Goal: Transaction & Acquisition: Purchase product/service

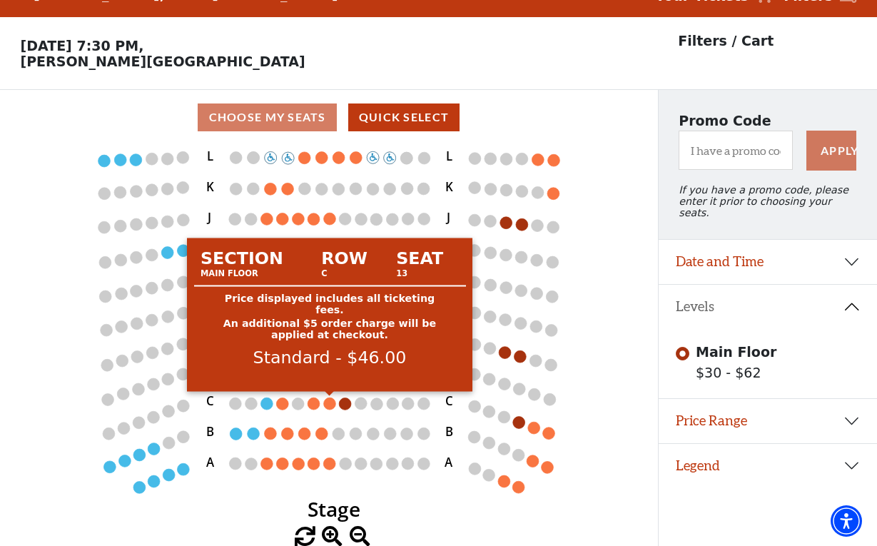
click at [332, 400] on circle at bounding box center [330, 404] width 12 height 12
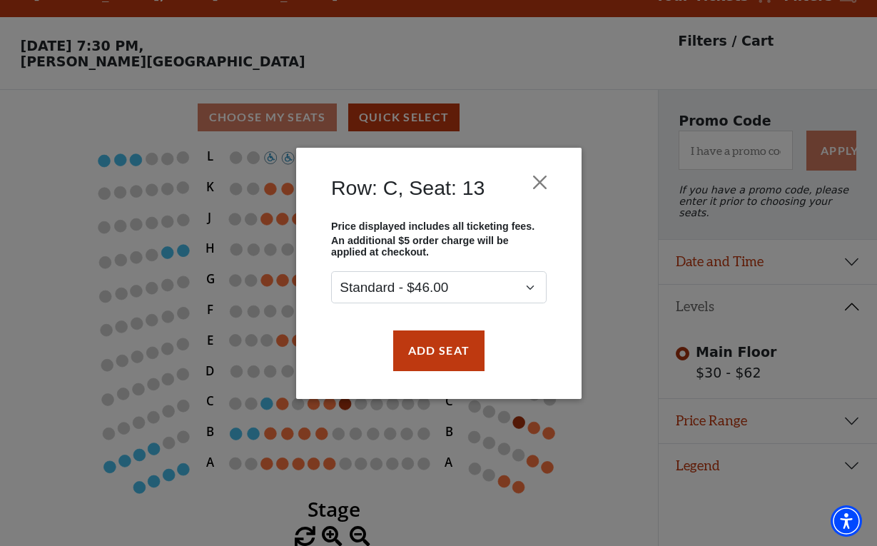
click at [233, 497] on div "Row: C, Seat: 13 Price displayed includes all ticketing fees. An additional $5 …" at bounding box center [438, 273] width 877 height 546
click at [533, 182] on button "Close" at bounding box center [539, 181] width 27 height 27
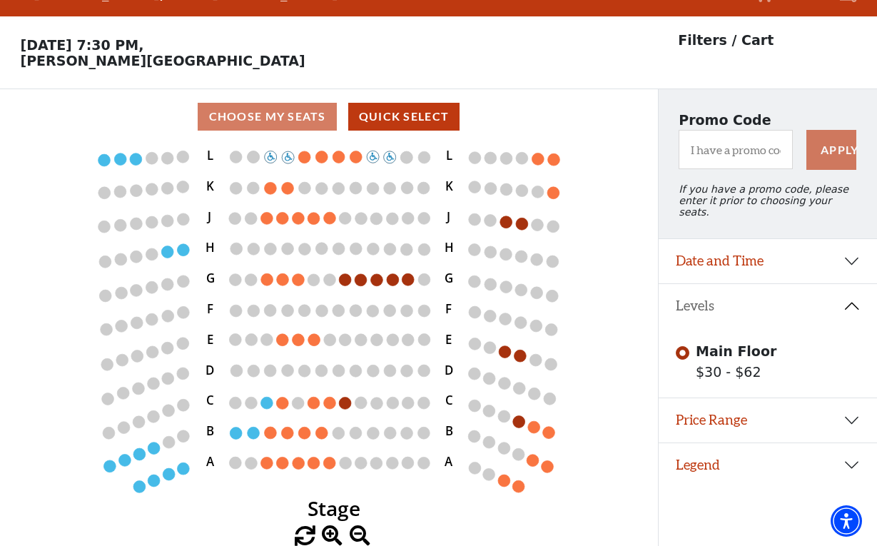
scroll to position [29, 0]
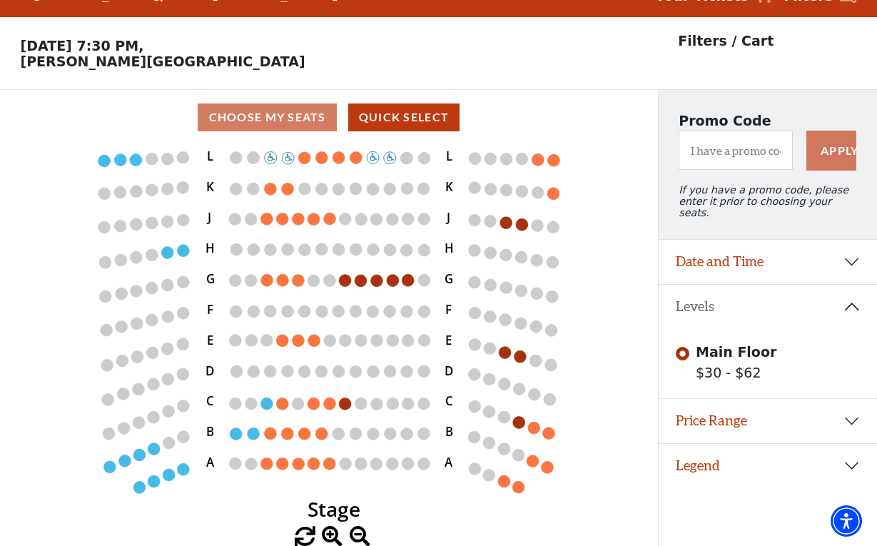
click at [422, 365] on use "Seat Selected" at bounding box center [425, 372] width 14 height 14
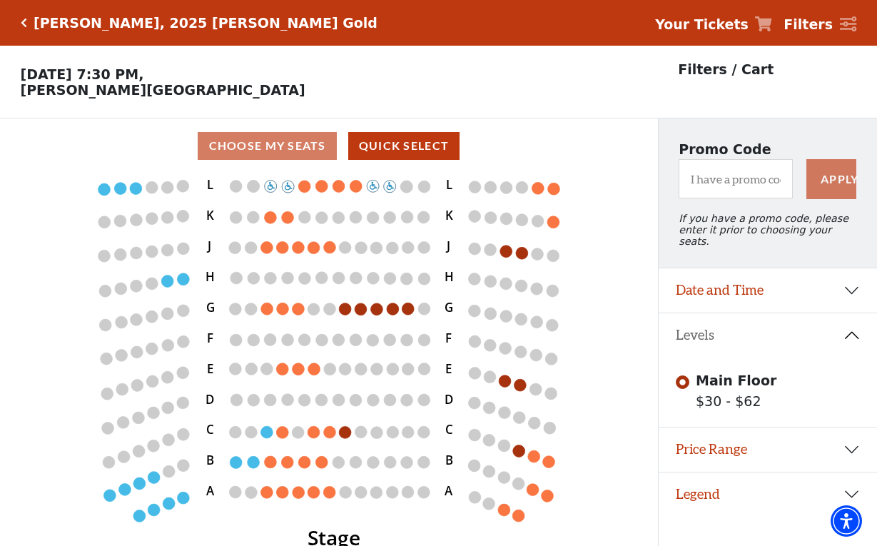
scroll to position [0, 0]
click at [23, 24] on icon "Click here to go back to filters" at bounding box center [24, 23] width 6 height 10
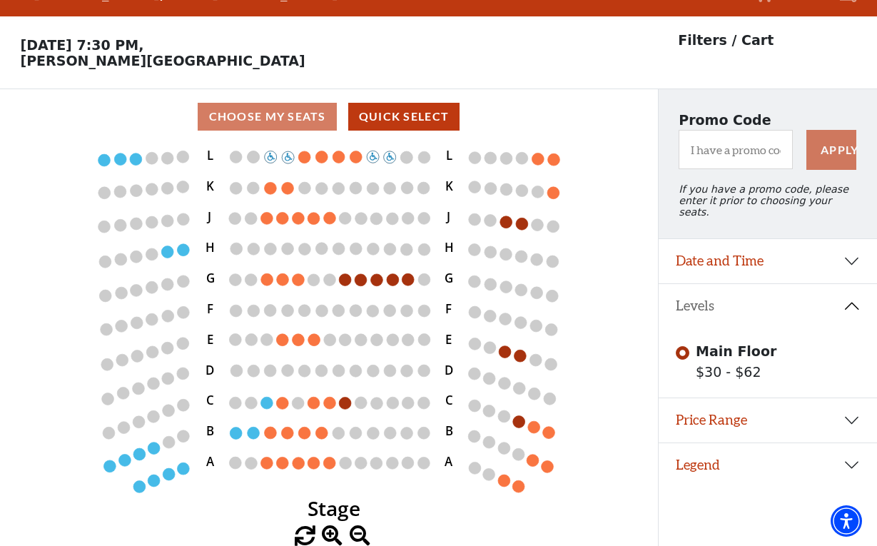
scroll to position [29, 0]
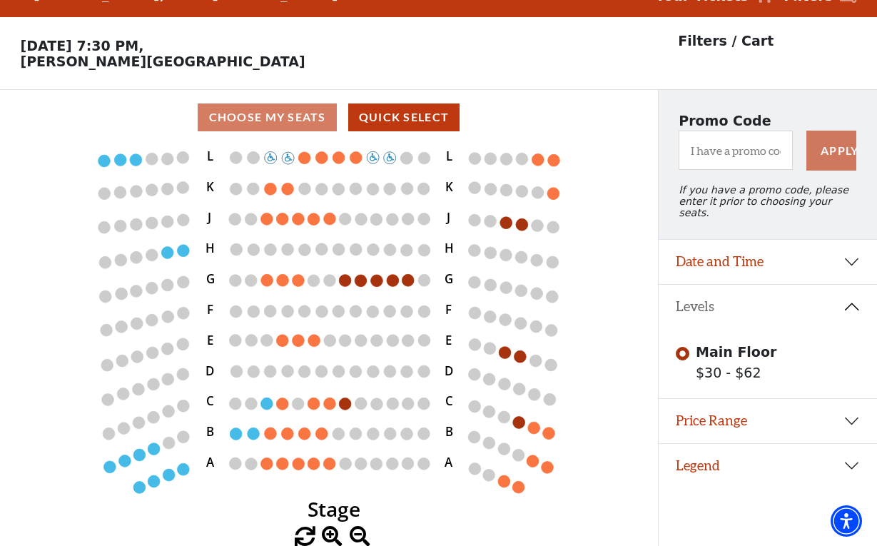
click at [854, 251] on button "Date and Time" at bounding box center [768, 262] width 218 height 44
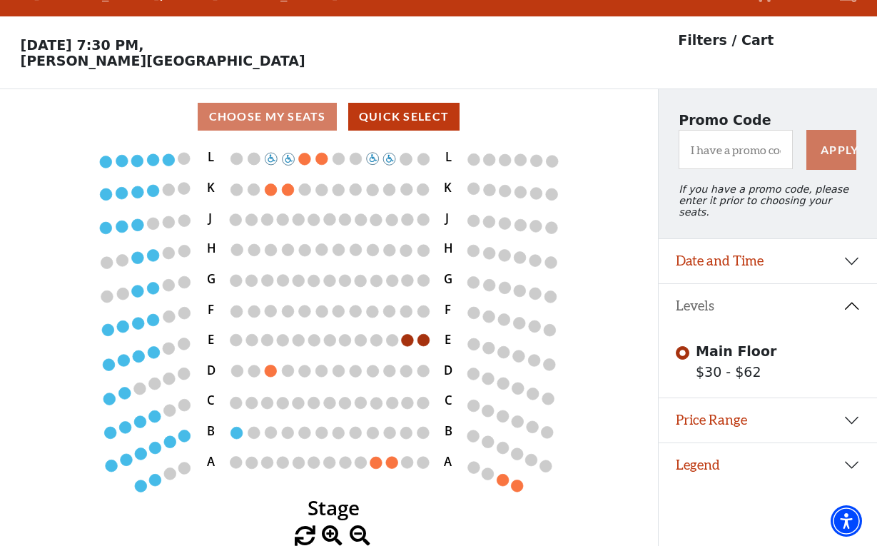
scroll to position [29, 0]
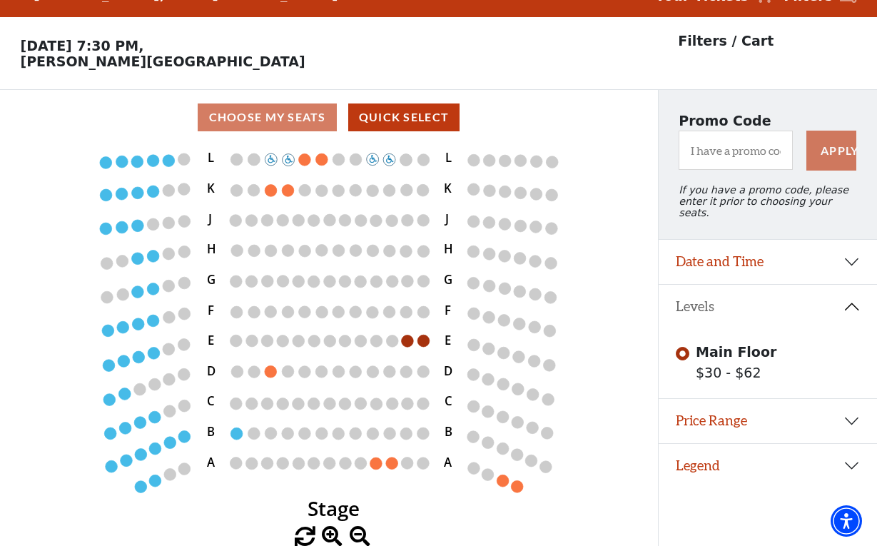
click at [850, 251] on button "Date and Time" at bounding box center [768, 262] width 218 height 44
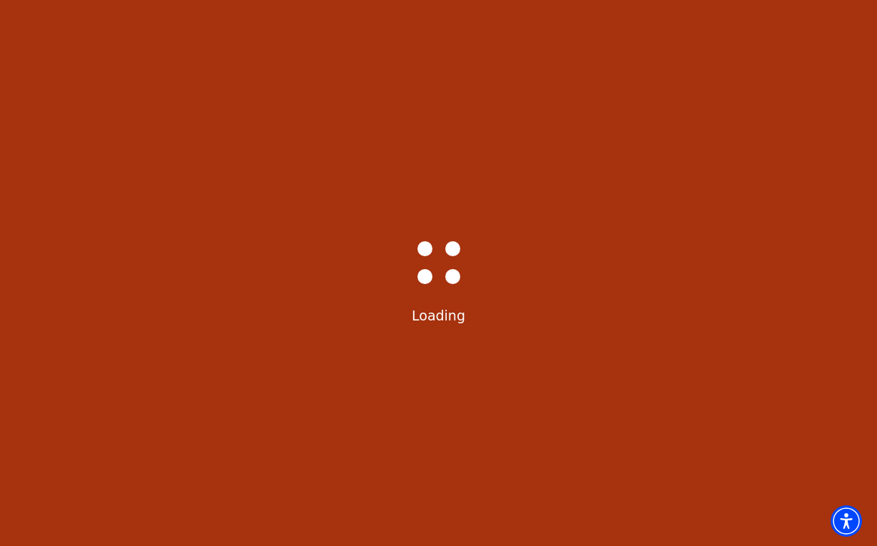
scroll to position [29, 0]
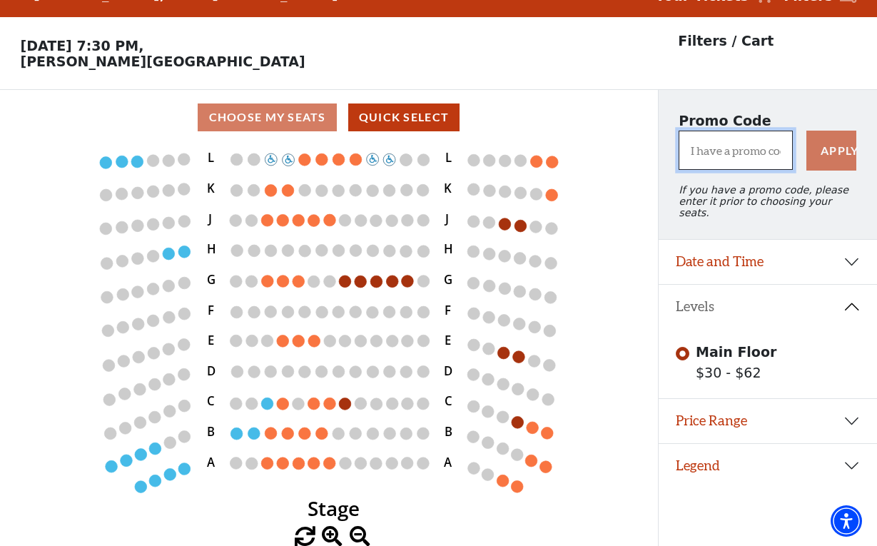
click at [712, 156] on input "I have a promo code" at bounding box center [736, 150] width 114 height 39
type input "tcc"
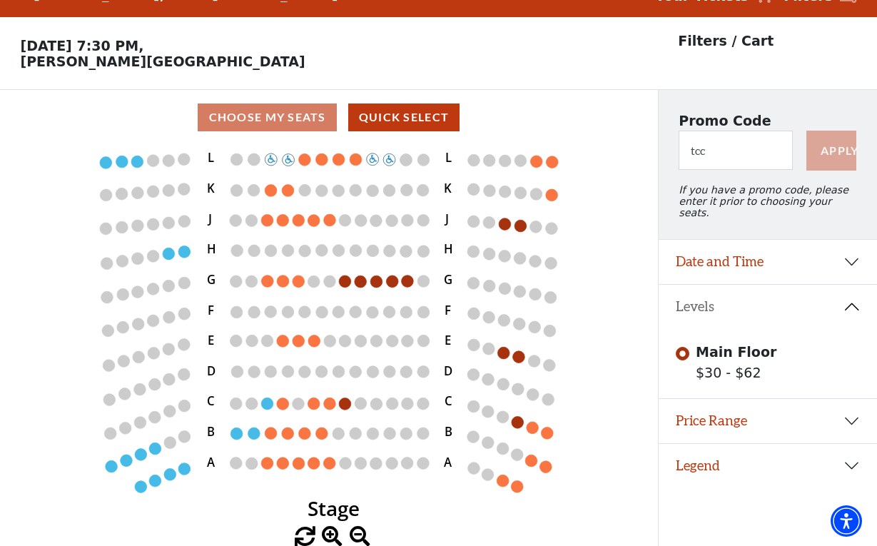
click at [839, 152] on button "Apply" at bounding box center [832, 151] width 50 height 40
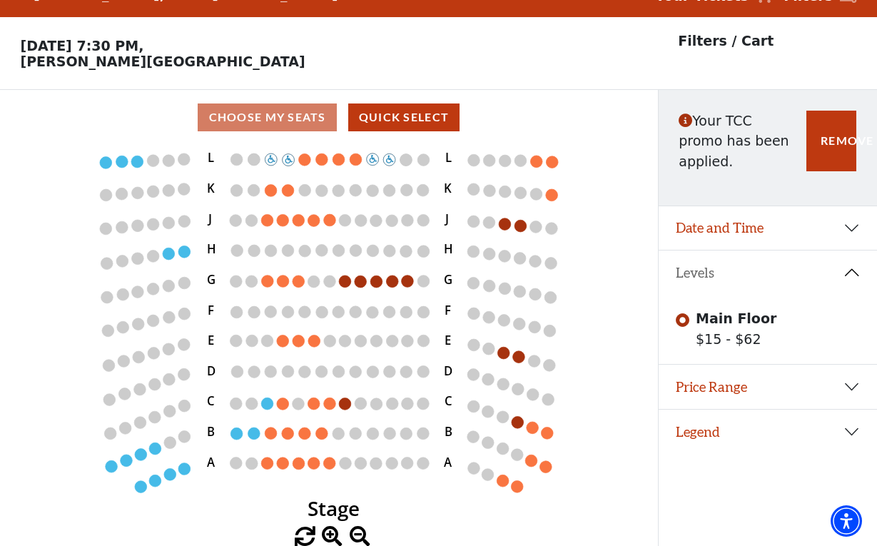
click at [850, 225] on button "Date and Time" at bounding box center [768, 228] width 218 height 44
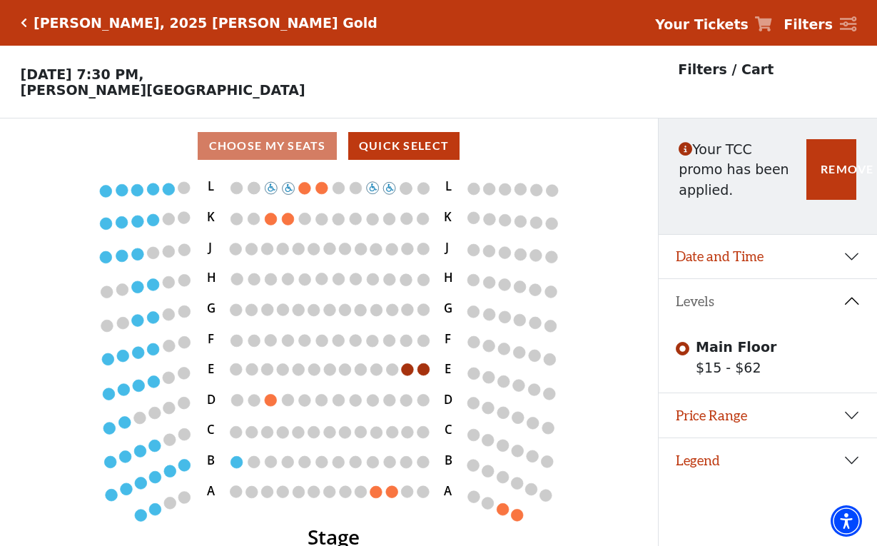
scroll to position [29, 0]
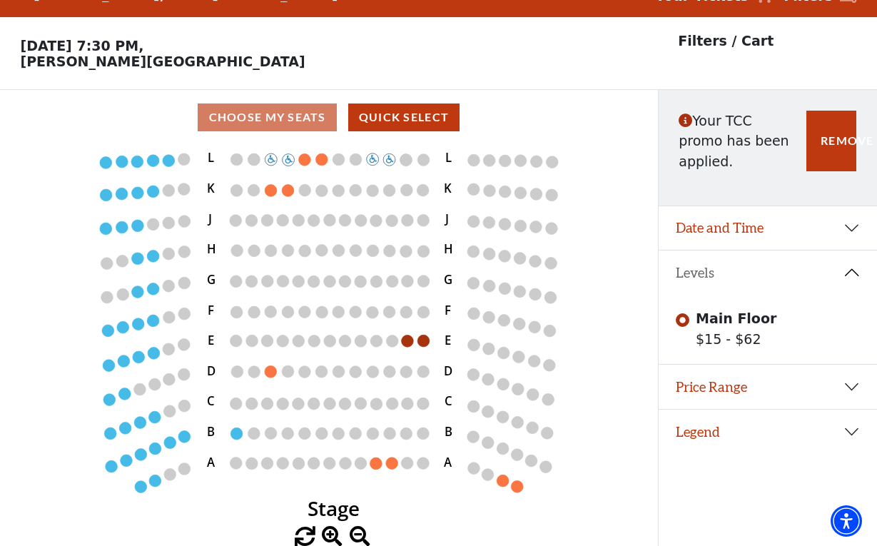
click at [851, 228] on button "Date and Time" at bounding box center [768, 228] width 218 height 44
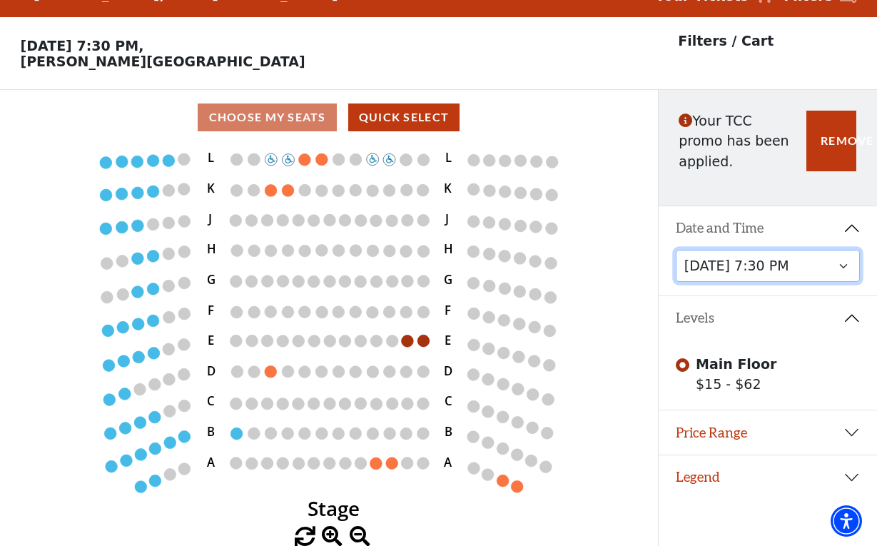
click at [841, 267] on select "Wednesday, October 1 at 7:30 PM Thursday, October 2 at 7:30 PM" at bounding box center [768, 266] width 185 height 32
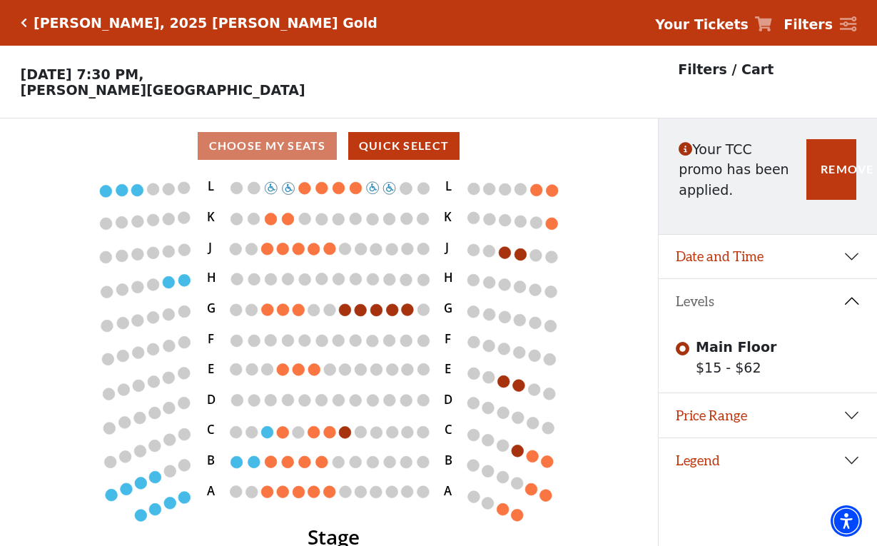
scroll to position [29, 0]
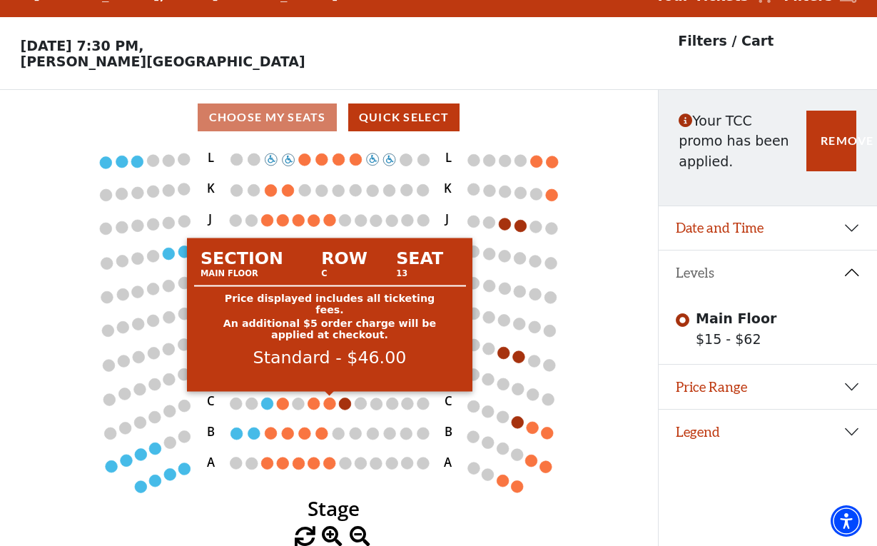
click at [328, 403] on circle at bounding box center [330, 404] width 12 height 12
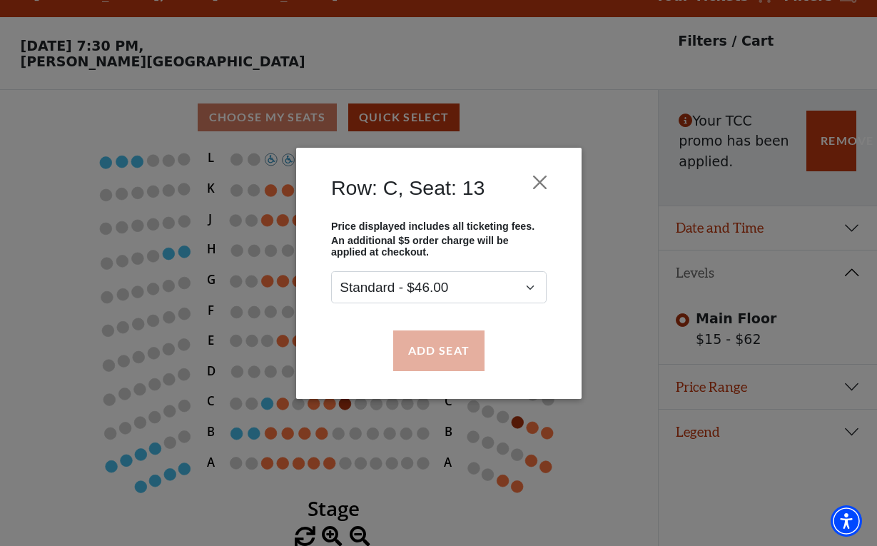
click at [441, 348] on button "Add Seat" at bounding box center [438, 351] width 91 height 40
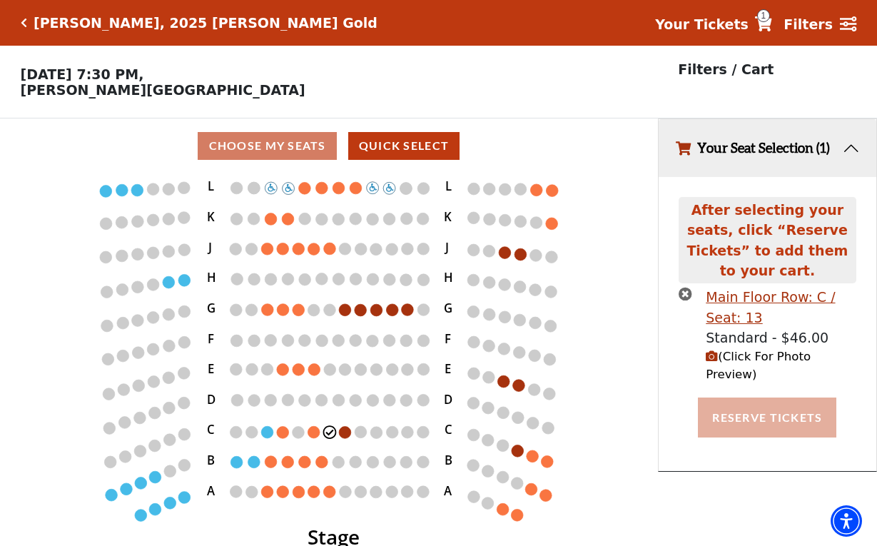
click at [756, 398] on button "Reserve Tickets" at bounding box center [767, 418] width 138 height 40
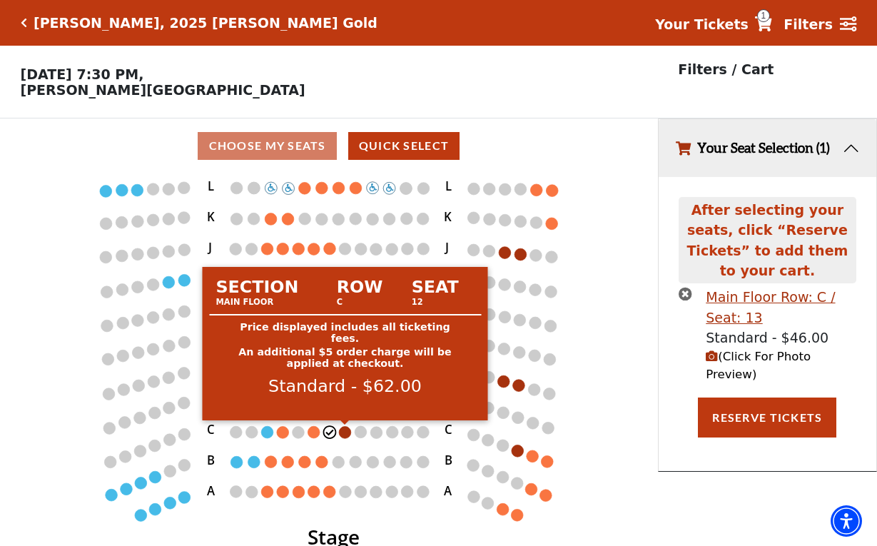
click at [345, 431] on circle at bounding box center [345, 432] width 12 height 12
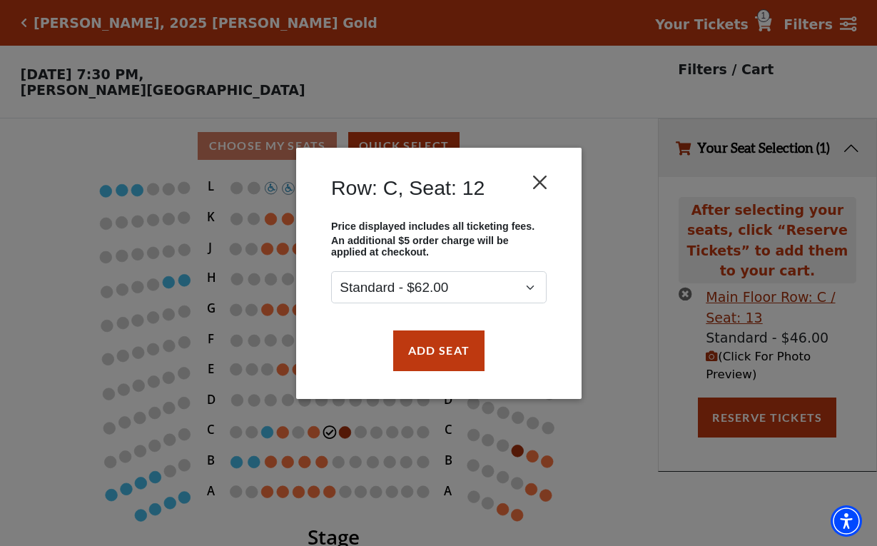
click at [542, 181] on button "Close" at bounding box center [539, 181] width 27 height 27
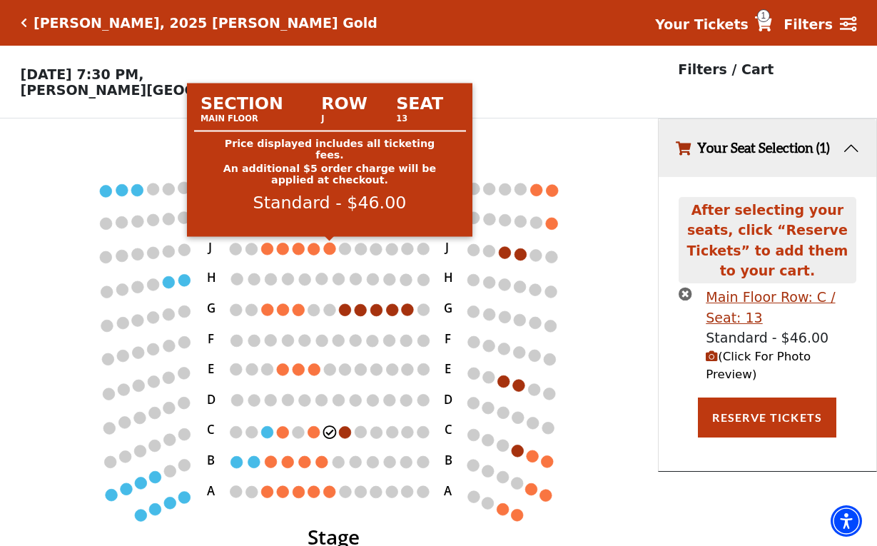
click at [328, 246] on circle at bounding box center [330, 249] width 12 height 12
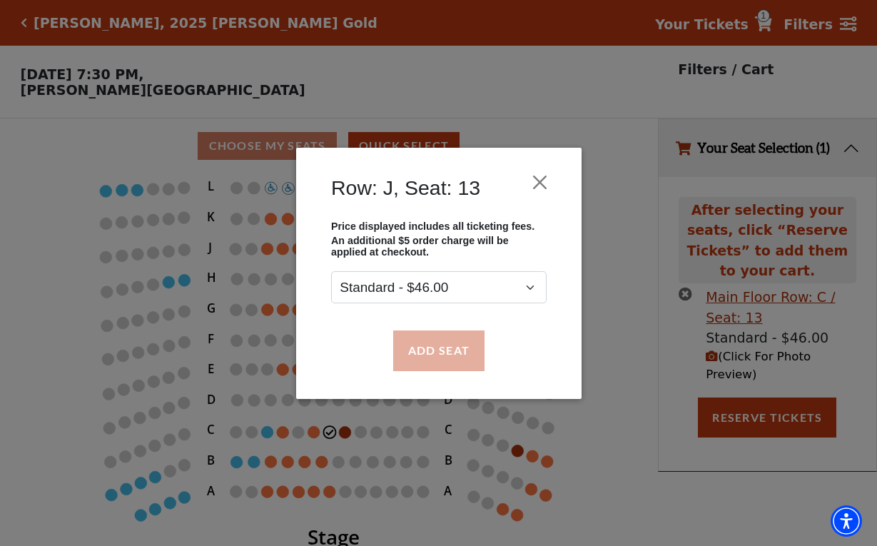
click at [438, 353] on button "Add Seat" at bounding box center [438, 351] width 91 height 40
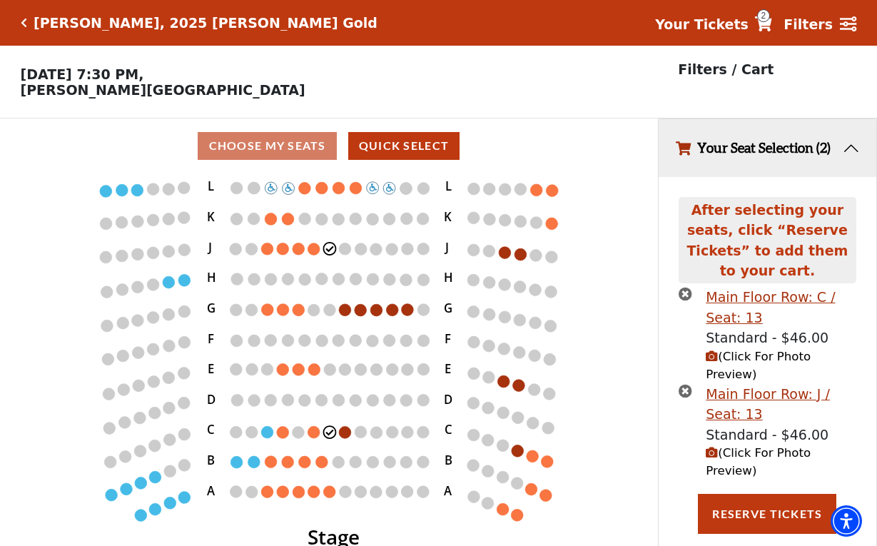
click at [685, 287] on icon "times-circle" at bounding box center [686, 294] width 14 height 14
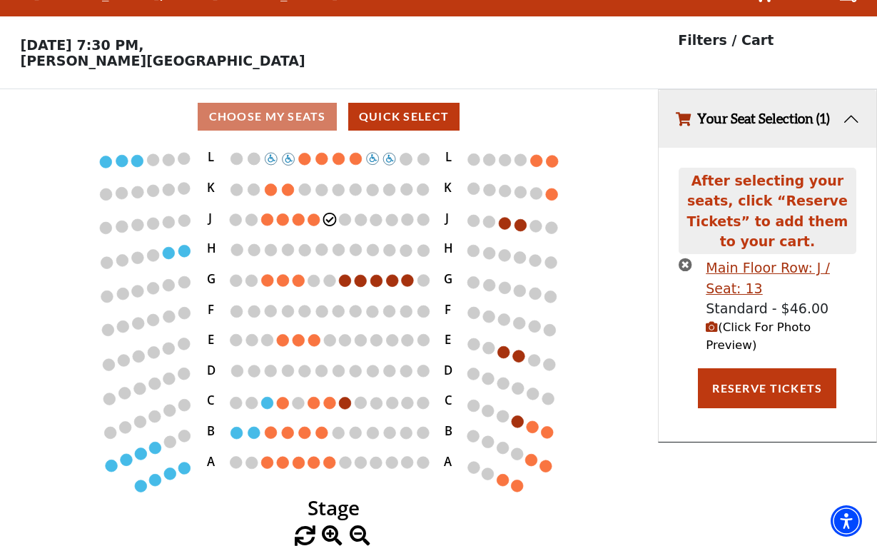
scroll to position [29, 0]
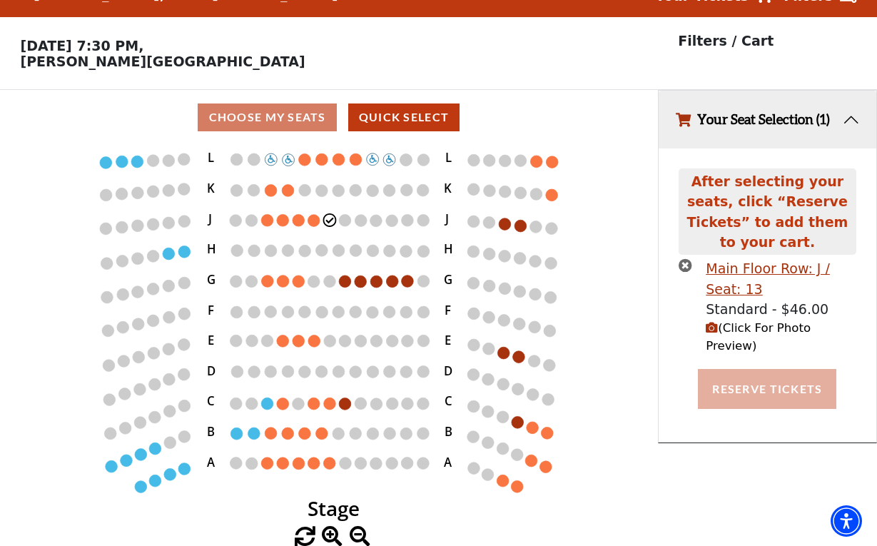
click at [741, 369] on button "Reserve Tickets" at bounding box center [767, 389] width 138 height 40
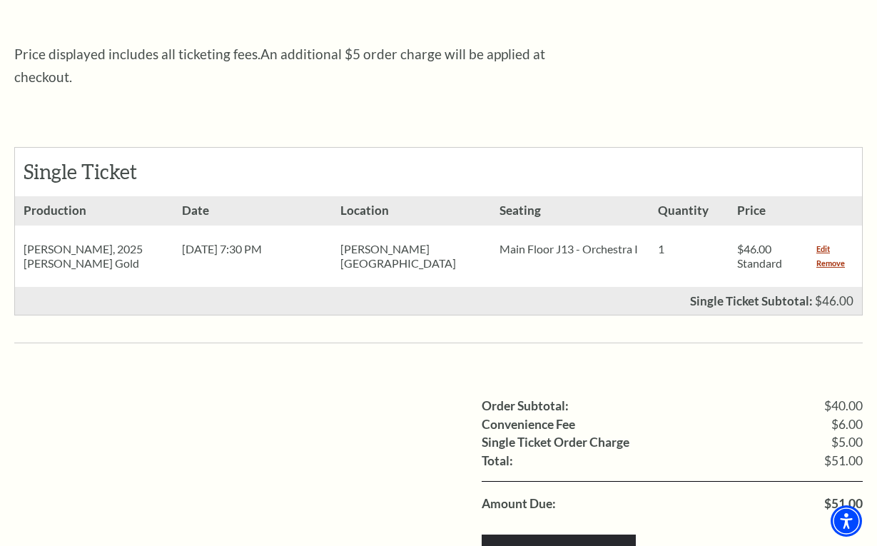
scroll to position [560, 0]
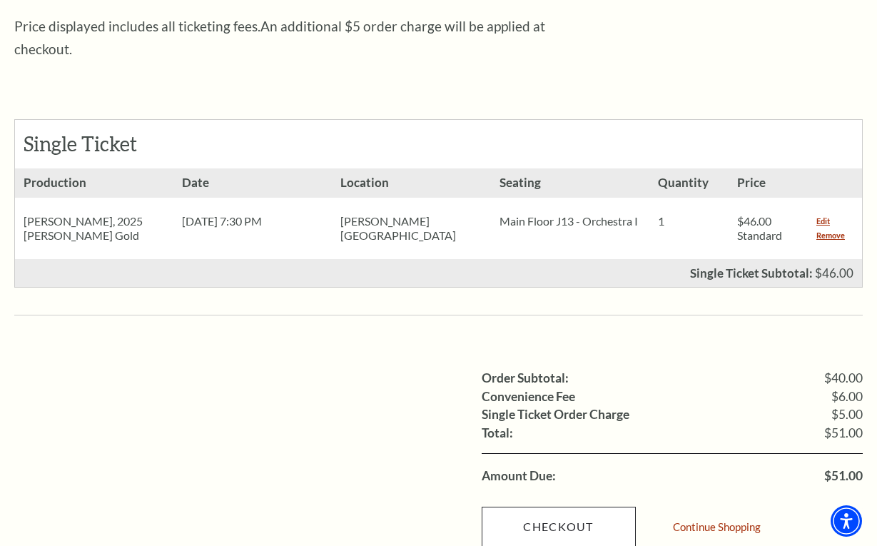
click at [553, 507] on link "Checkout" at bounding box center [559, 527] width 154 height 40
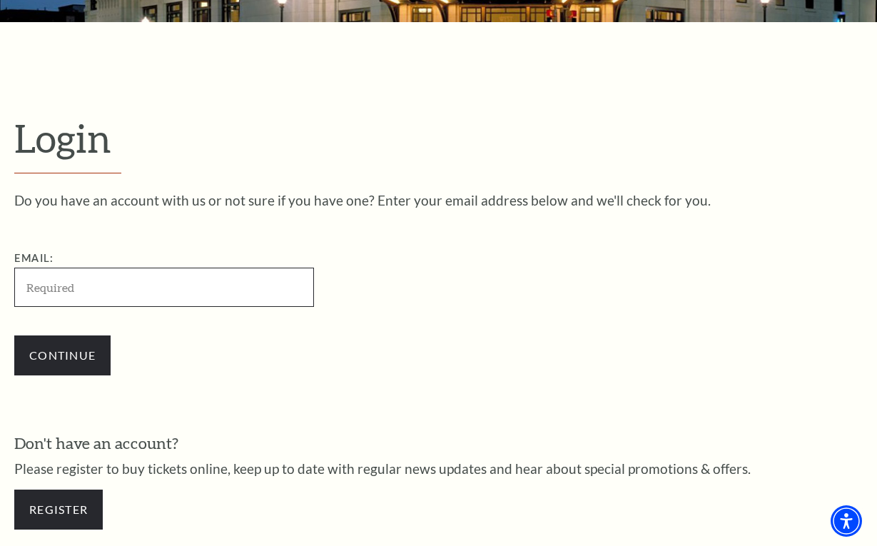
scroll to position [261, 0]
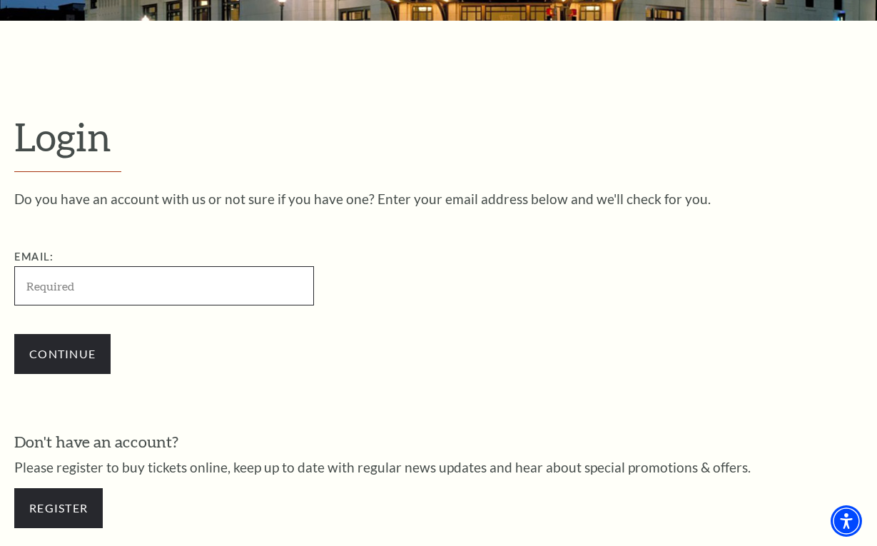
type input "v"
type input "[PERSON_NAME][EMAIL_ADDRESS][PERSON_NAME][DOMAIN_NAME]"
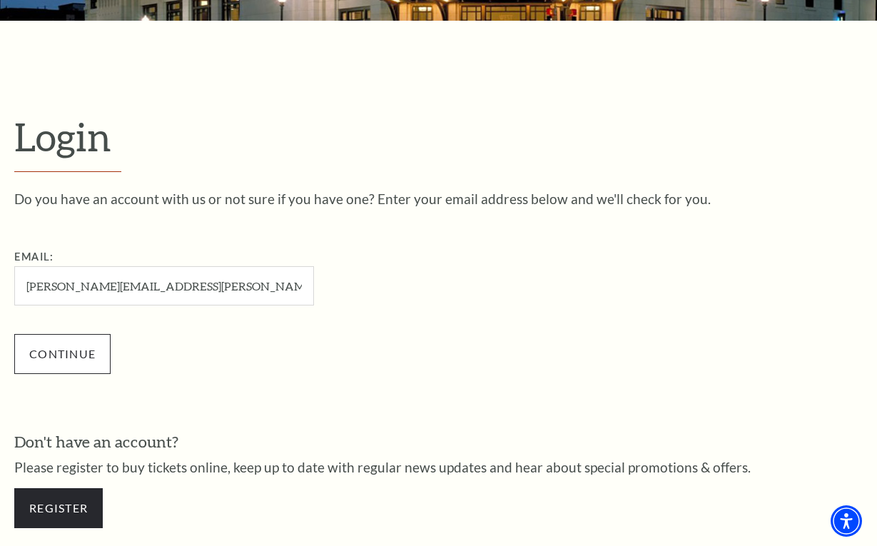
click at [77, 340] on input "Continue" at bounding box center [62, 354] width 96 height 40
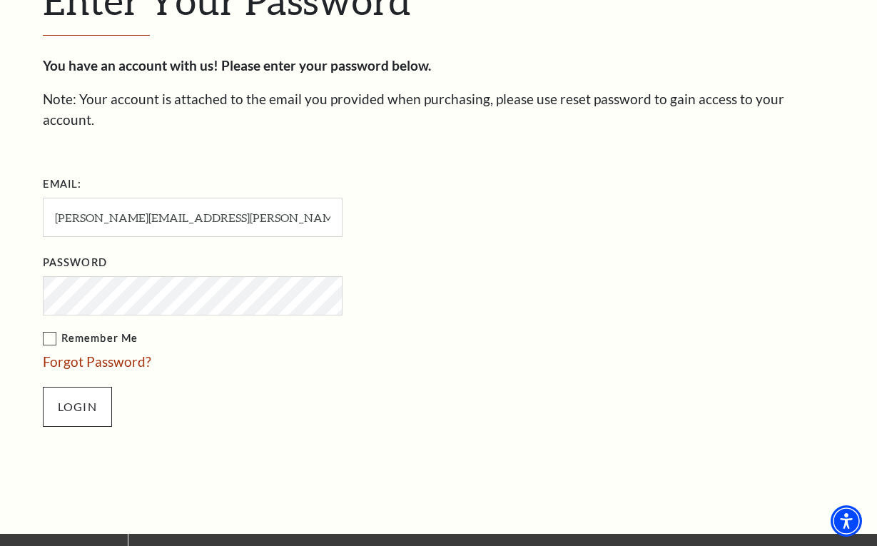
click at [79, 387] on input "Login" at bounding box center [77, 407] width 69 height 40
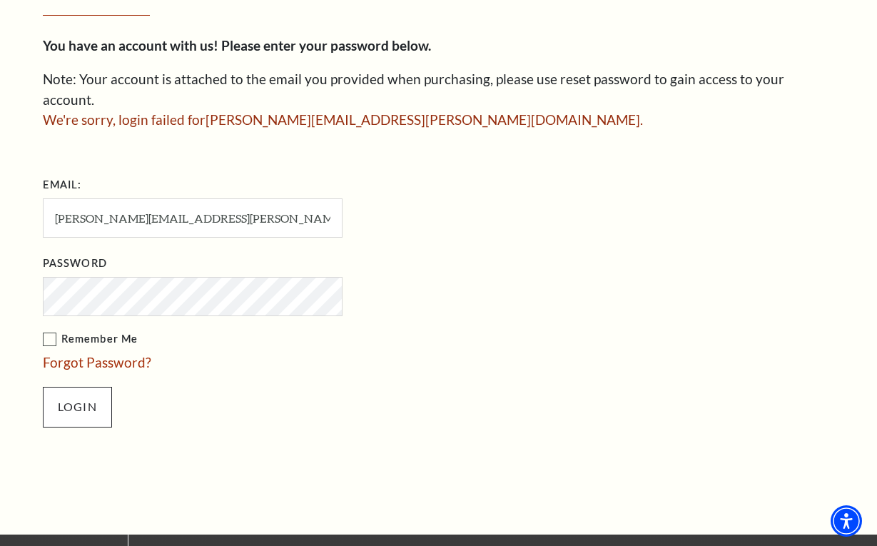
click at [73, 387] on input "Login" at bounding box center [77, 407] width 69 height 40
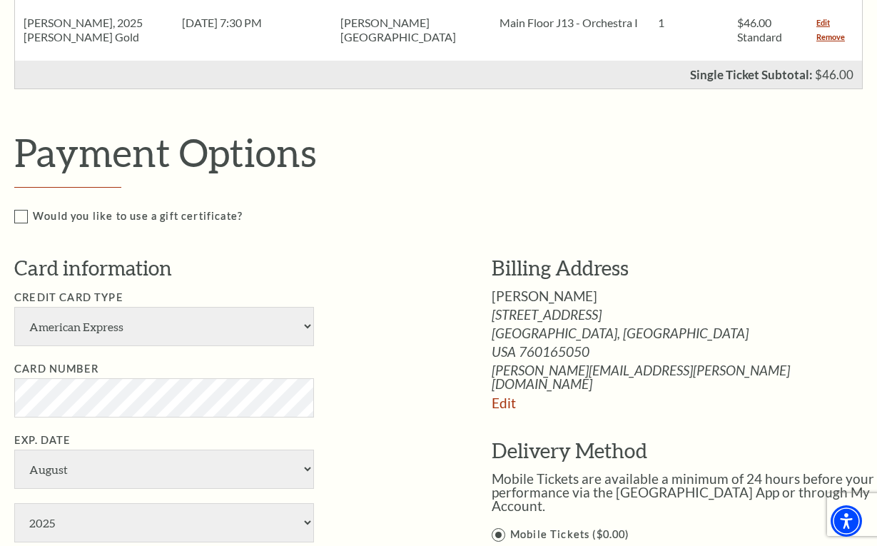
scroll to position [464, 0]
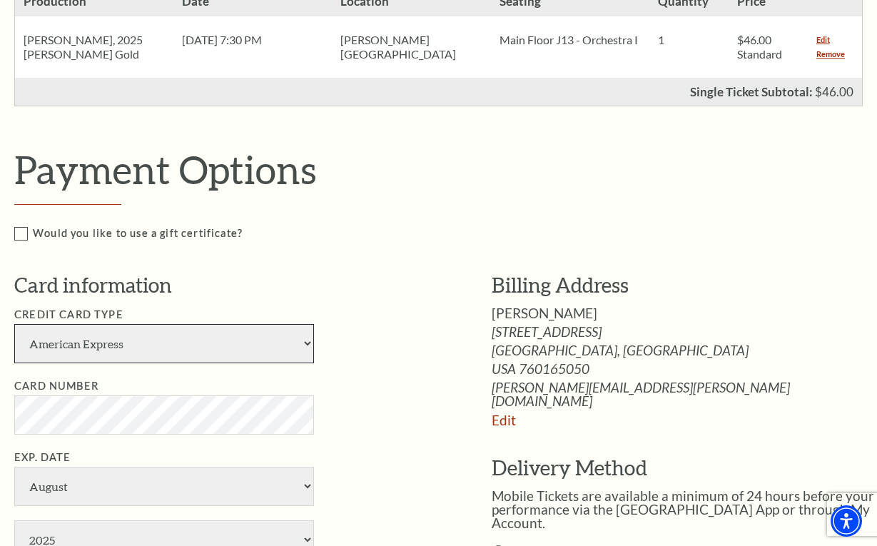
select select "24"
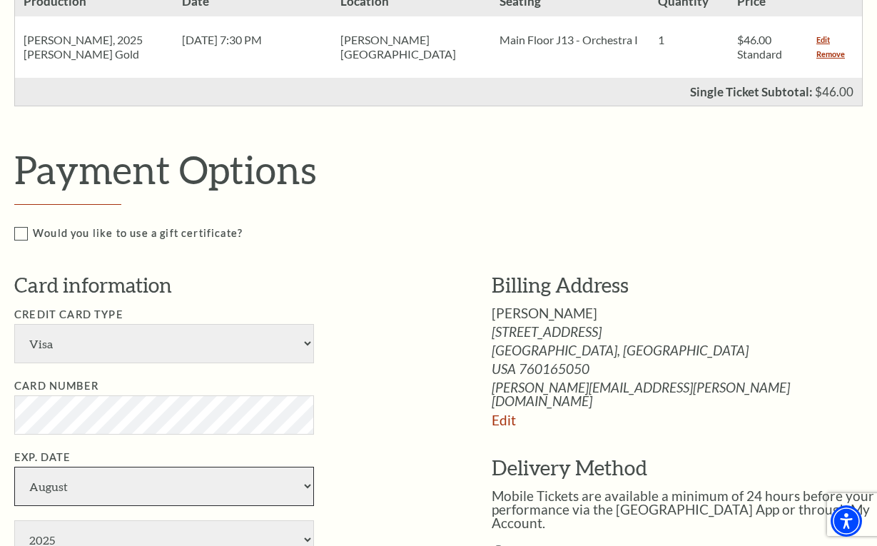
click at [305, 467] on select "January February March April May June July August September October November De…" at bounding box center [164, 486] width 300 height 39
select select "7"
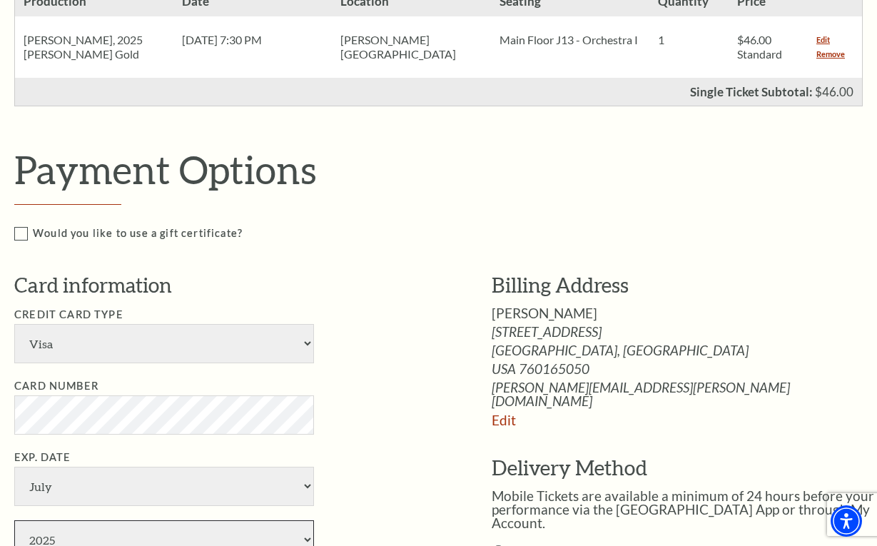
select select "2028"
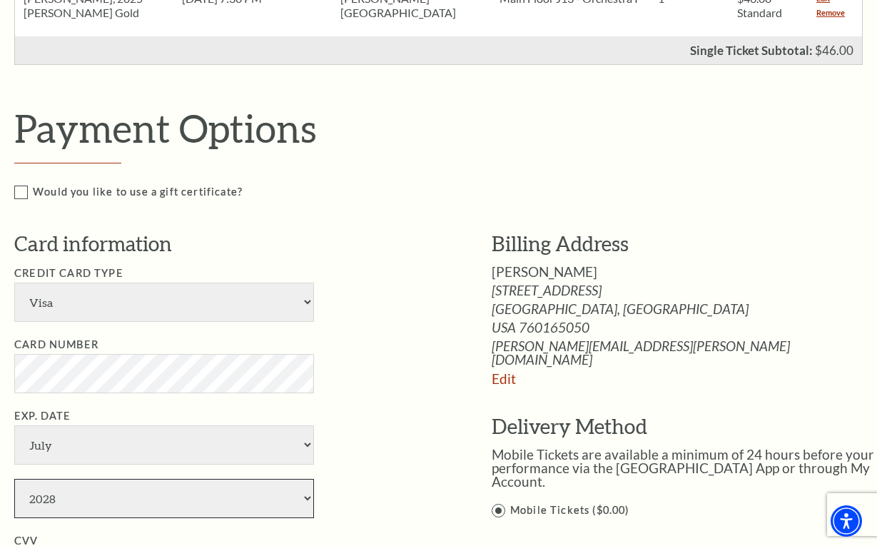
scroll to position [511, 0]
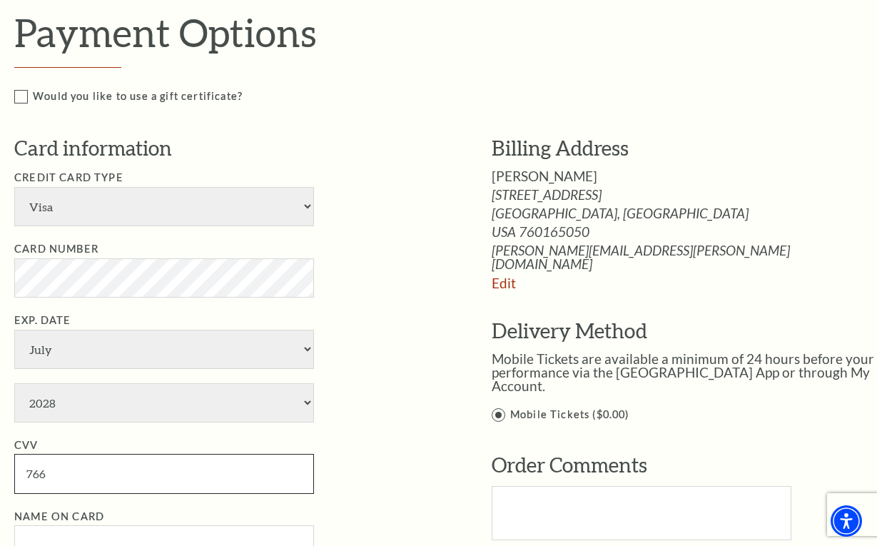
scroll to position [617, 0]
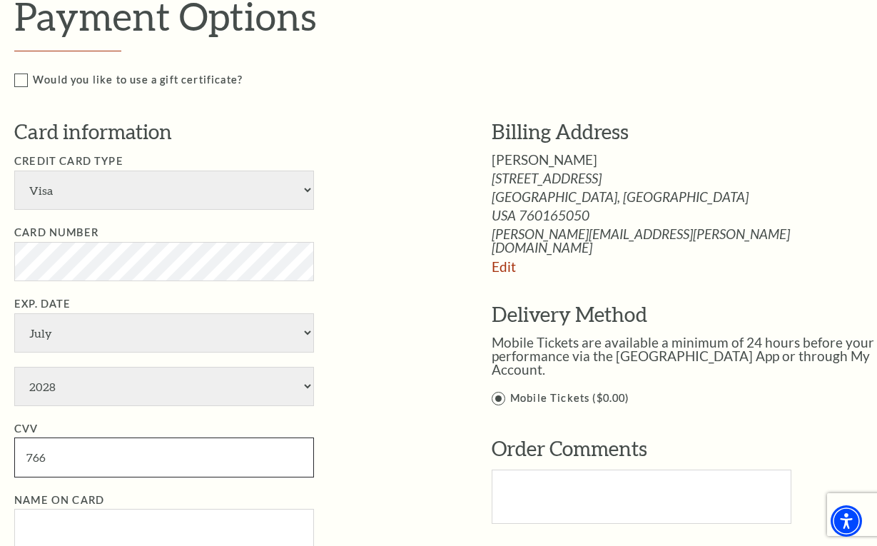
type input "766"
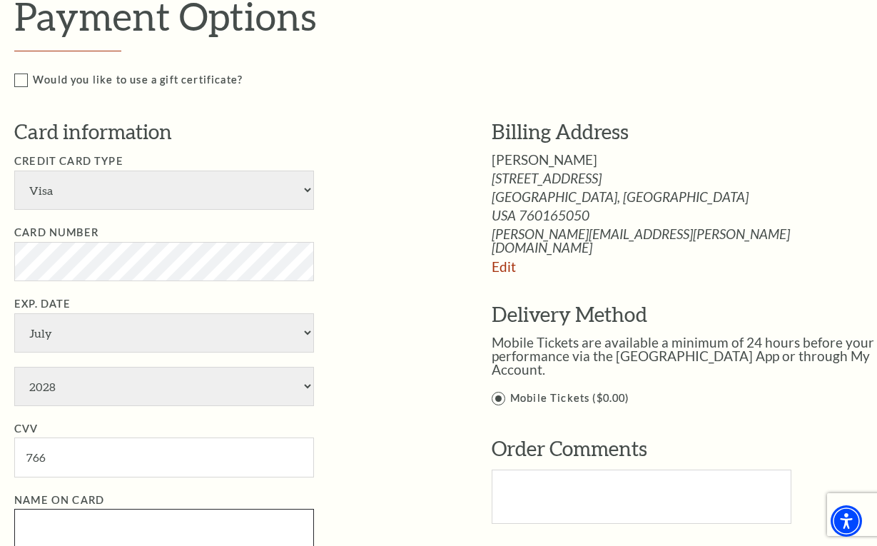
click at [31, 509] on input "Name on Card" at bounding box center [164, 528] width 300 height 39
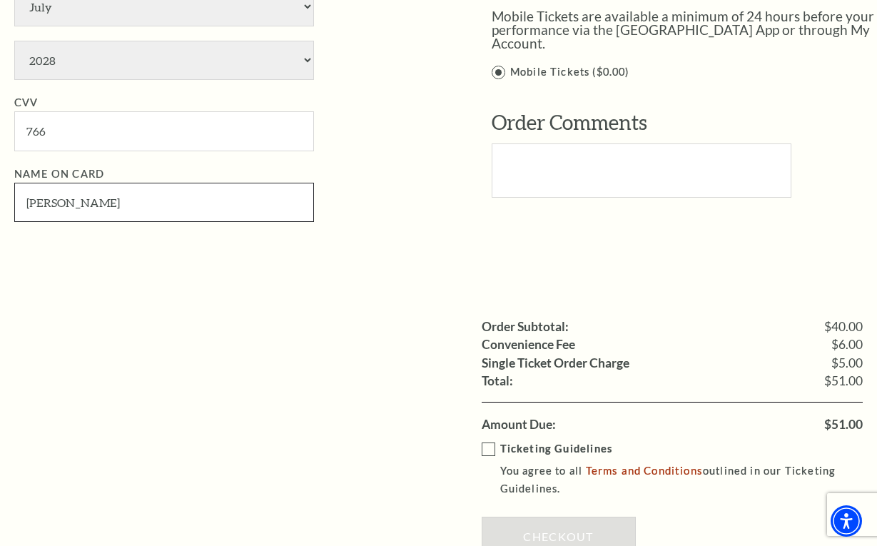
scroll to position [945, 0]
type input "Vivian Siao"
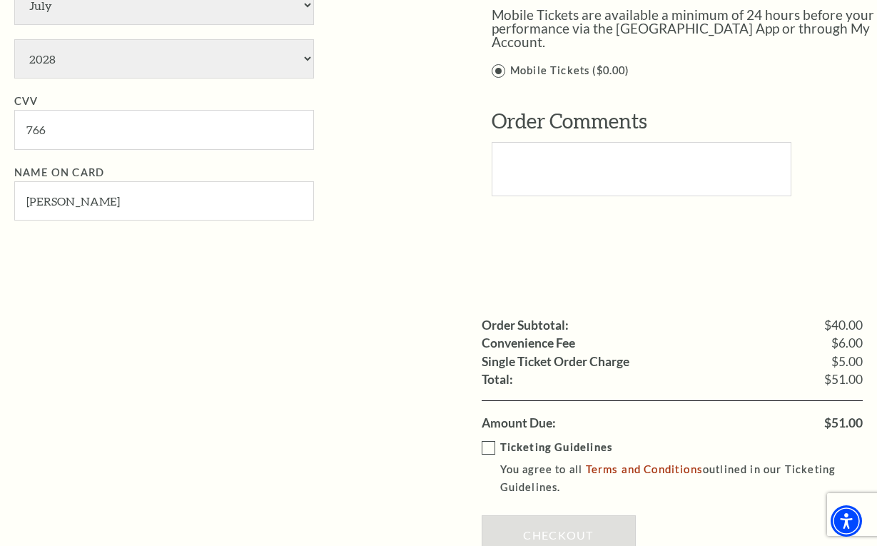
click at [486, 439] on label "Ticketing Guidelines You agree to all Terms and Conditions outlined in our Tick…" at bounding box center [683, 467] width 402 height 57
click at [0, 0] on input "Ticketing Guidelines You agree to all Terms and Conditions outlined in our Tick…" at bounding box center [0, 0] width 0 height 0
click at [533, 515] on link "Checkout" at bounding box center [559, 535] width 154 height 40
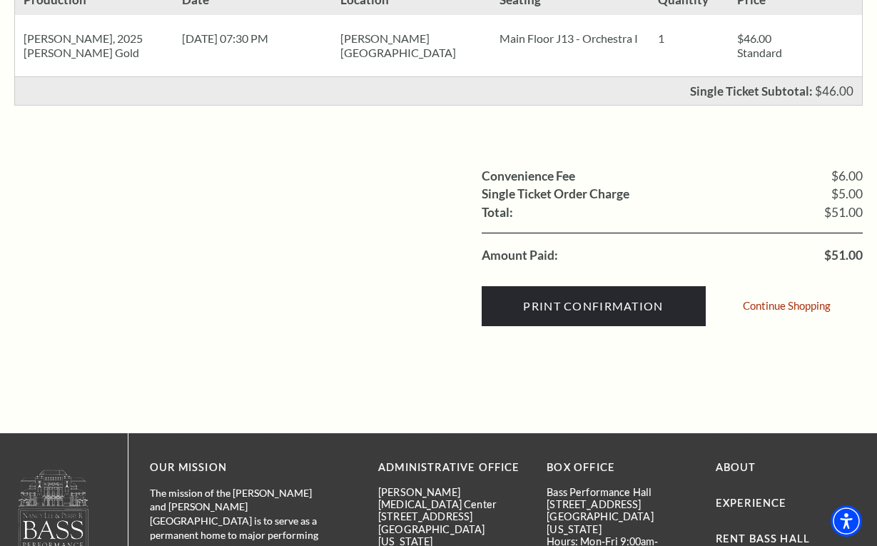
scroll to position [376, 0]
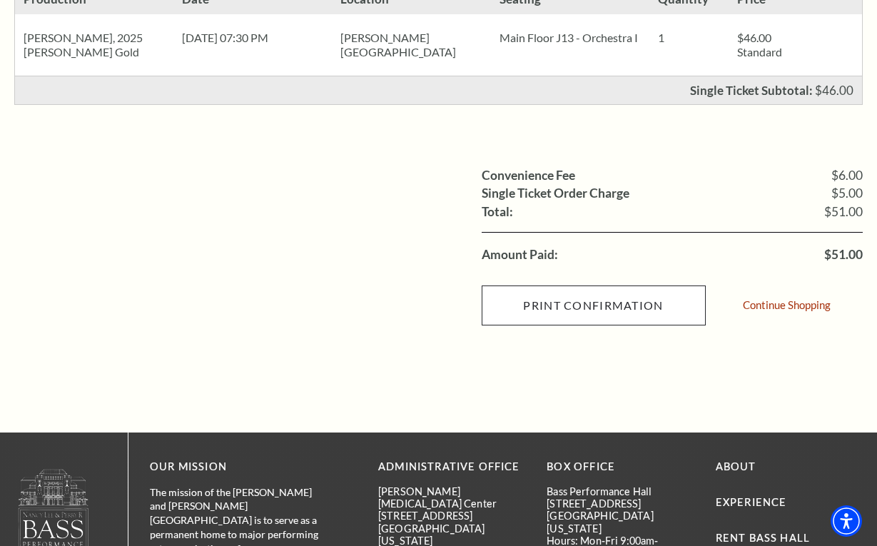
click at [576, 296] on input "Print Confirmation" at bounding box center [594, 306] width 224 height 40
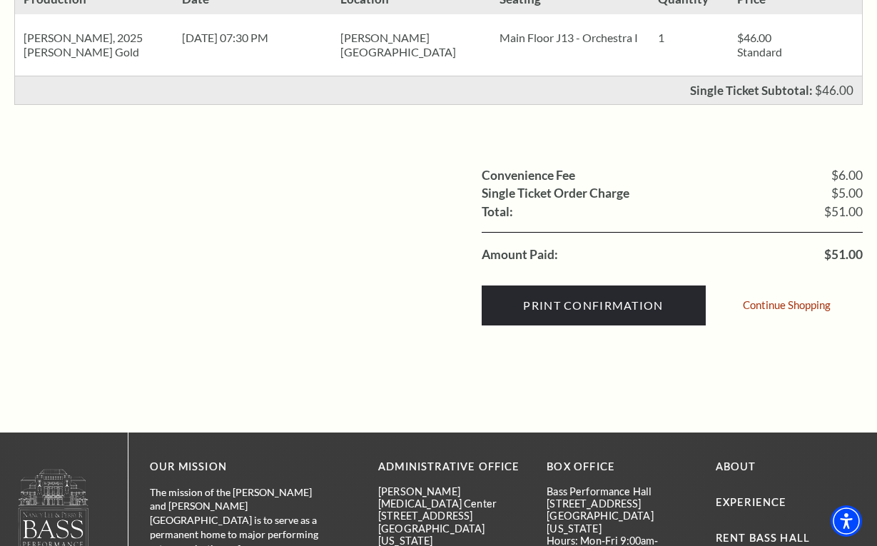
scroll to position [96, 0]
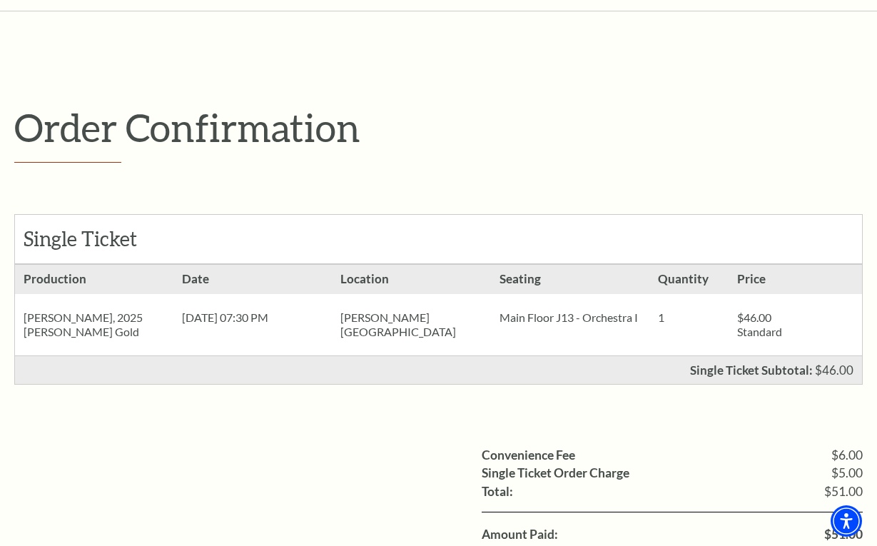
click at [587, 484] on li "Total: $51.00" at bounding box center [673, 492] width 382 height 19
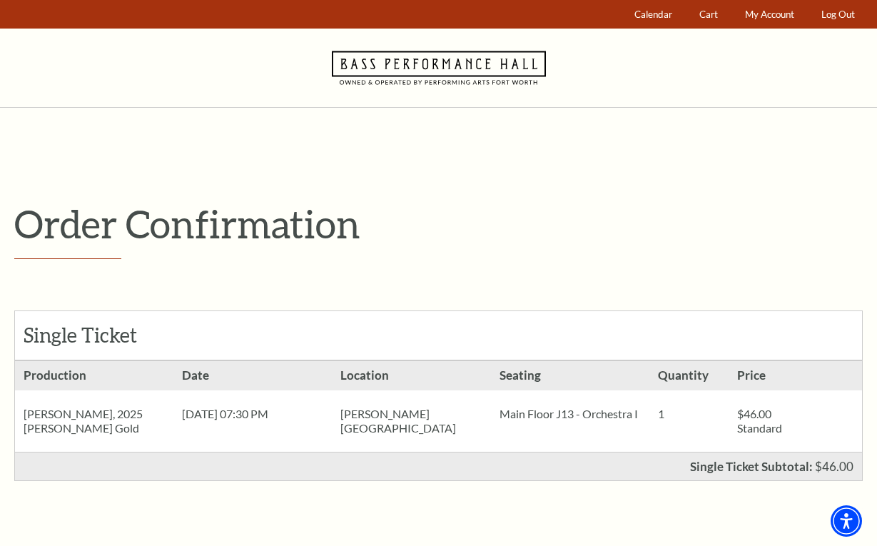
scroll to position [0, 0]
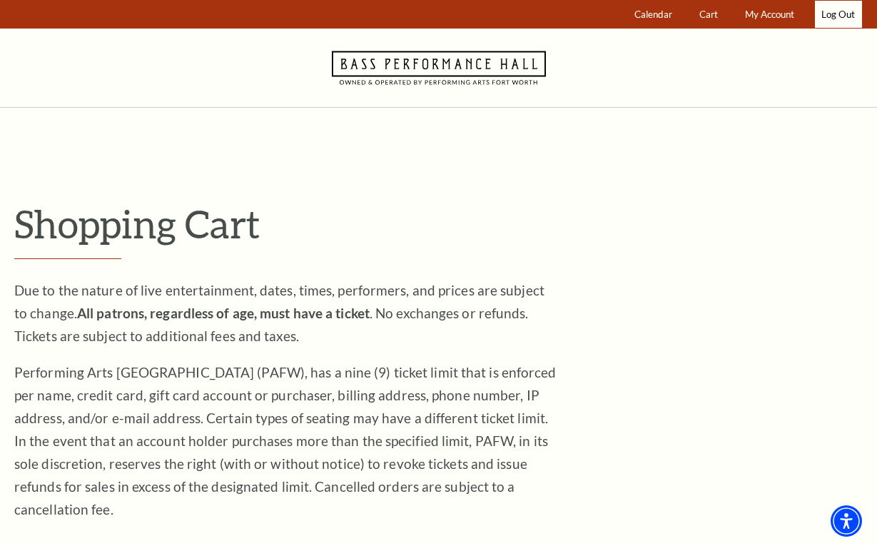
click at [838, 11] on link "Log Out" at bounding box center [838, 15] width 47 height 28
